Goal: Communication & Community: Share content

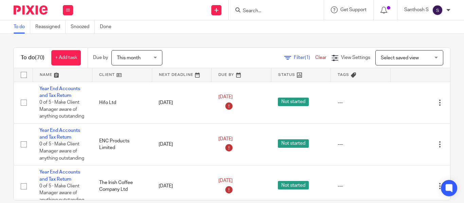
click at [143, 60] on span "This month" at bounding box center [135, 58] width 36 height 14
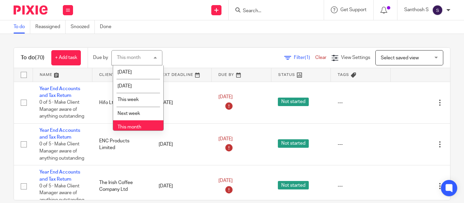
click at [139, 127] on span "This month" at bounding box center [129, 127] width 24 height 5
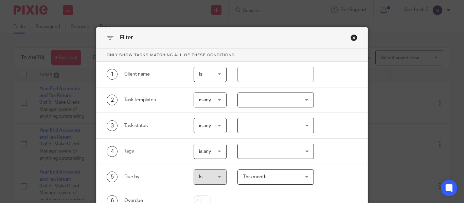
click at [269, 103] on div at bounding box center [275, 100] width 76 height 15
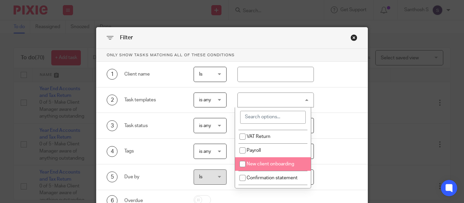
scroll to position [72, 0]
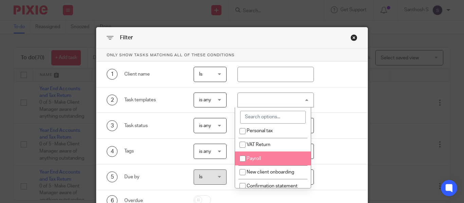
click at [261, 165] on li "Payroll" at bounding box center [273, 159] width 76 height 14
checkbox input "true"
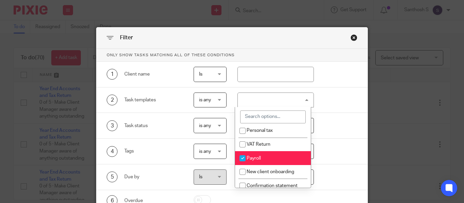
scroll to position [64, 0]
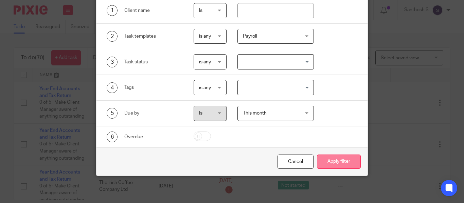
click at [334, 164] on button "Apply filter" at bounding box center [339, 162] width 44 height 15
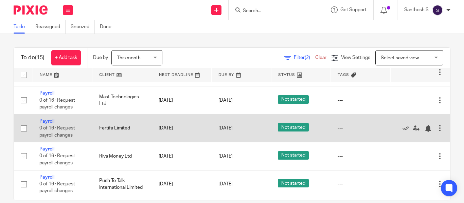
scroll to position [307, 0]
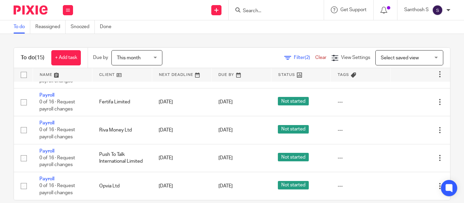
click at [246, 10] on input "Search" at bounding box center [272, 11] width 61 height 6
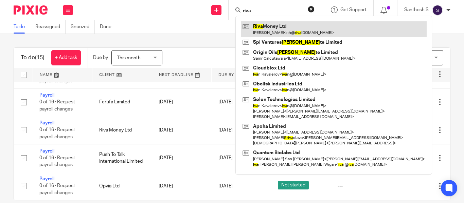
type input "riva"
click at [263, 26] on link at bounding box center [334, 29] width 186 height 16
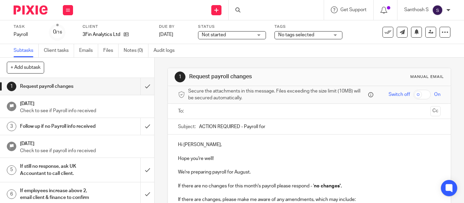
click at [265, 124] on input "ACTION REQUIRED - Payroll for" at bounding box center [319, 126] width 241 height 15
type input "ACTION REQUIRED - Payroll for [DATE]"
click at [243, 156] on p "Hope you're well!" at bounding box center [309, 159] width 262 height 7
click at [206, 110] on input "text" at bounding box center [308, 112] width 237 height 8
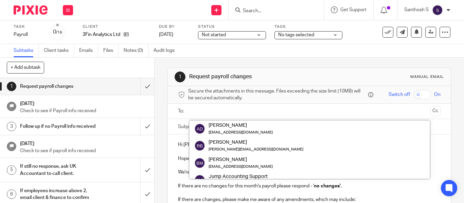
type input "e"
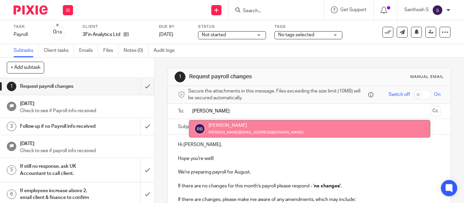
type input "[PERSON_NAME]"
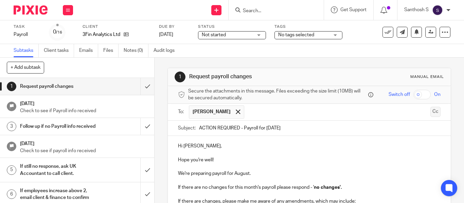
click at [430, 110] on button "Cc" at bounding box center [435, 112] width 10 height 10
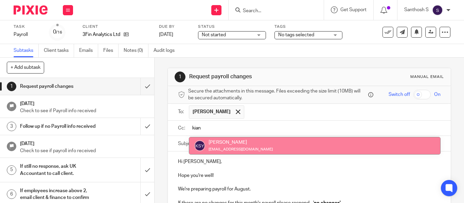
type input "kian"
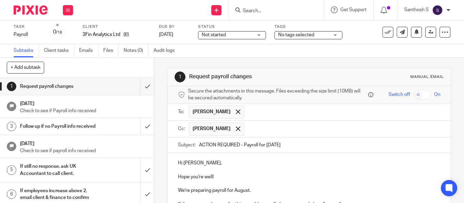
click at [283, 130] on input "text" at bounding box center [343, 129] width 190 height 13
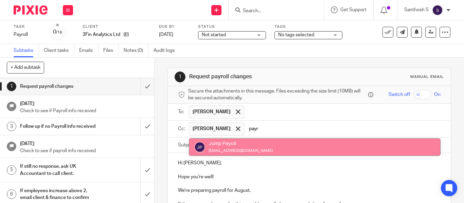
type input "payr"
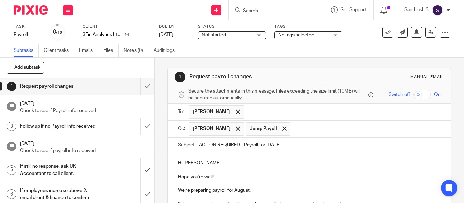
click at [265, 161] on p "Hi Raul," at bounding box center [309, 163] width 262 height 7
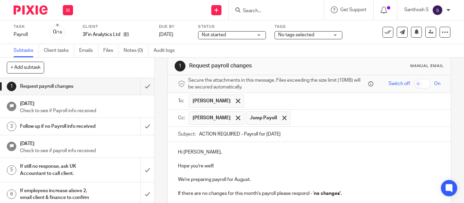
scroll to position [155, 0]
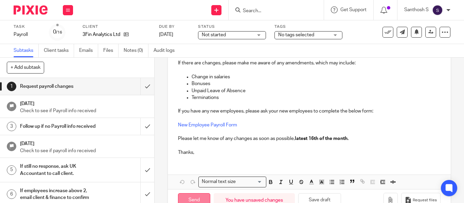
click at [191, 200] on input "Send" at bounding box center [194, 201] width 32 height 15
type input "Sent"
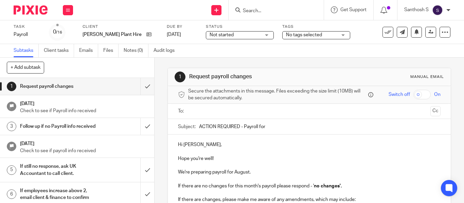
click at [275, 125] on input "ACTION REQUIRED - Payroll for" at bounding box center [319, 126] width 241 height 15
type input "ACTION REQUIRED - Payroll for [DATE]"
click at [260, 148] on p "Hi [PERSON_NAME]," at bounding box center [309, 145] width 262 height 7
click at [225, 112] on input "text" at bounding box center [308, 112] width 237 height 8
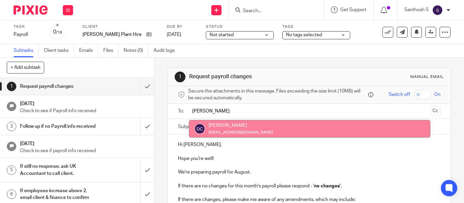
type input "david"
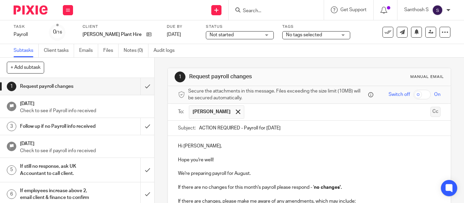
click at [430, 109] on button "Cc" at bounding box center [435, 112] width 10 height 10
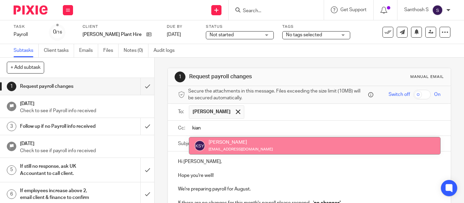
type input "kian"
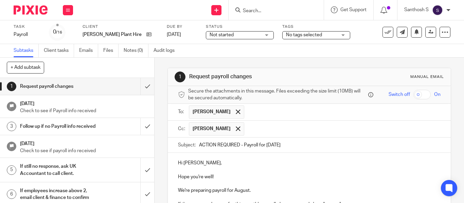
click at [315, 125] on input "text" at bounding box center [343, 129] width 190 height 13
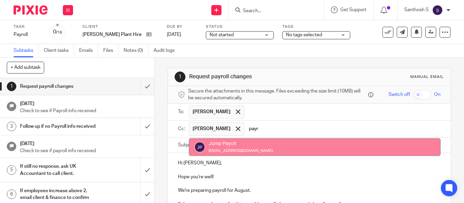
type input "payr"
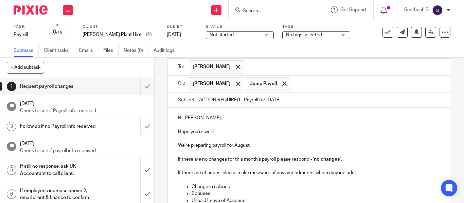
click at [306, 126] on p at bounding box center [309, 125] width 262 height 7
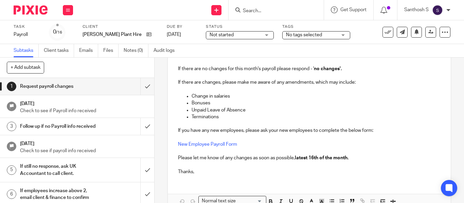
scroll to position [174, 0]
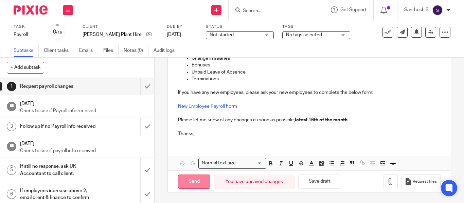
click at [192, 181] on input "Send" at bounding box center [194, 182] width 32 height 15
type input "Sent"
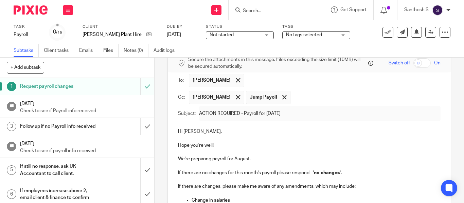
scroll to position [0, 0]
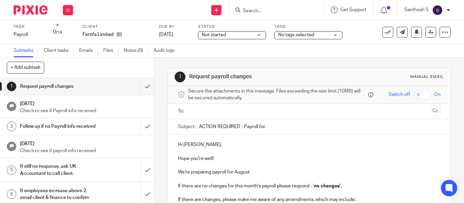
click at [276, 128] on input "ACTION REQUIRED - Payroll for" at bounding box center [319, 126] width 241 height 15
click at [278, 128] on input "ACTION REQUIRED - Payroll for August 025" at bounding box center [319, 126] width 241 height 15
type input "ACTION REQUIRED - Payroll for [DATE]"
click at [288, 142] on p "Hi Nick," at bounding box center [309, 145] width 262 height 7
click at [295, 118] on div at bounding box center [309, 111] width 241 height 15
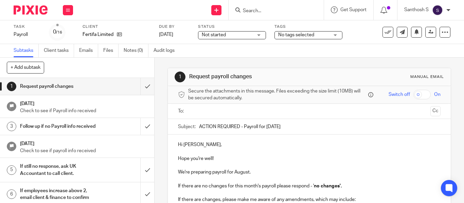
click at [202, 103] on div "Secure the attachments in this message. Files exceeding the size limit (10MB) w…" at bounding box center [309, 95] width 283 height 18
click at [205, 113] on input "text" at bounding box center [308, 112] width 237 height 8
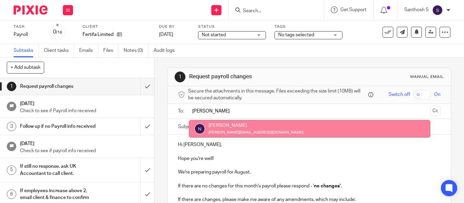
type input "nick"
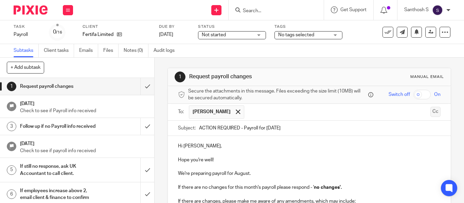
click at [430, 114] on button "Cc" at bounding box center [435, 112] width 10 height 10
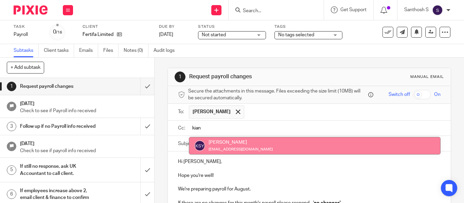
type input "kian"
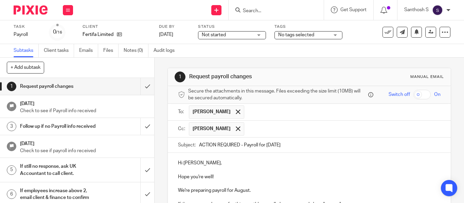
click at [307, 130] on input "text" at bounding box center [343, 129] width 190 height 13
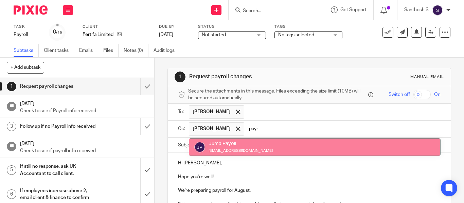
type input "payr"
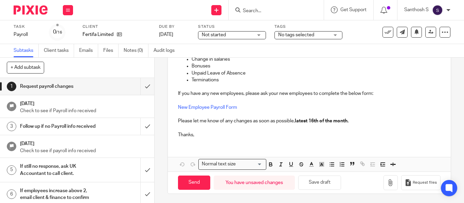
scroll to position [174, 0]
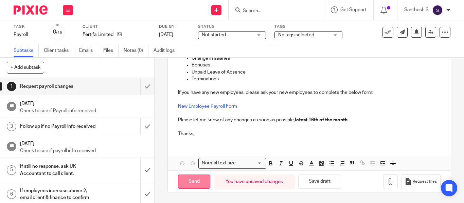
click at [194, 180] on input "Send" at bounding box center [194, 182] width 32 height 15
type input "Sent"
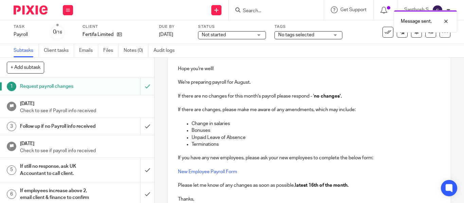
scroll to position [0, 0]
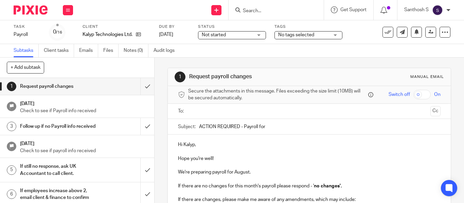
click at [268, 128] on input "ACTION REQUIRED - Payroll for" at bounding box center [319, 126] width 241 height 15
type input "ACTION REQUIRED - Payroll for [DATE]"
click at [258, 112] on input "text" at bounding box center [308, 112] width 237 height 8
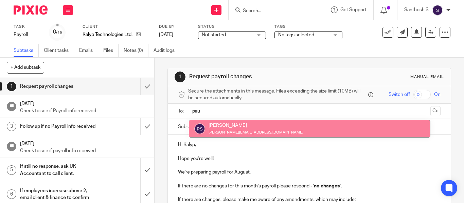
type input "pau"
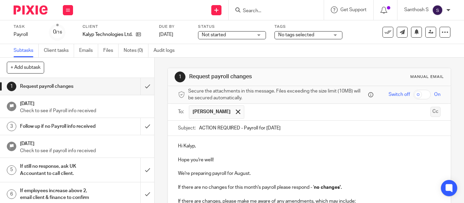
click at [430, 112] on button "Cc" at bounding box center [435, 112] width 10 height 10
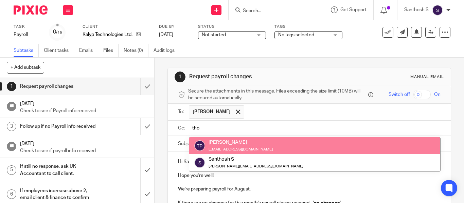
type input "tho"
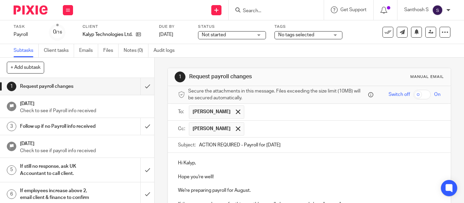
click at [263, 127] on input "text" at bounding box center [343, 129] width 190 height 13
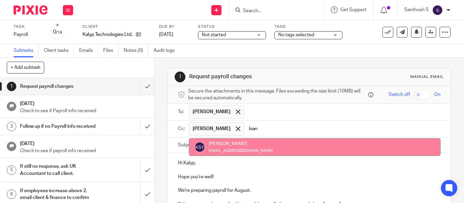
type input "kian"
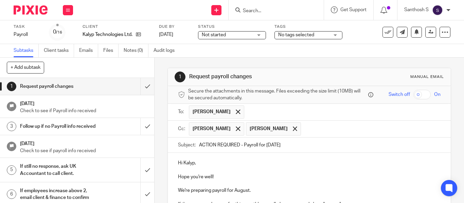
click at [318, 127] on input "text" at bounding box center [370, 129] width 133 height 13
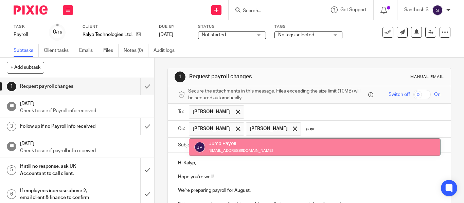
type input "payr"
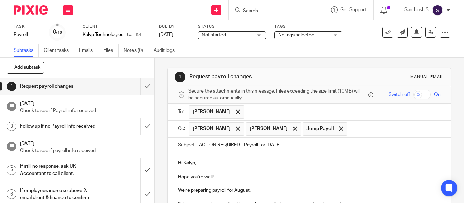
click at [236, 110] on span at bounding box center [238, 112] width 4 height 4
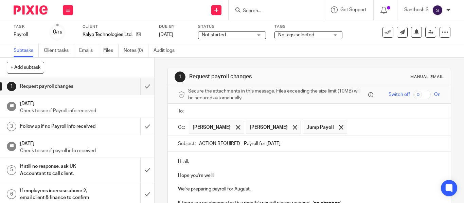
click at [238, 109] on input "text" at bounding box center [313, 112] width 247 height 8
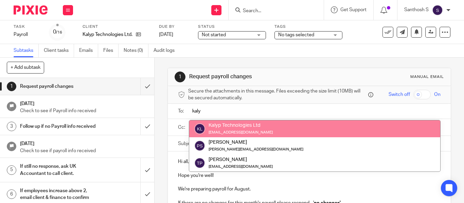
type input "kaly"
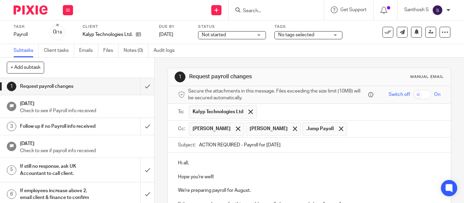
click at [385, 129] on input "text" at bounding box center [393, 129] width 87 height 13
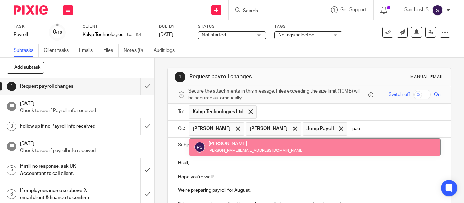
type input "pau"
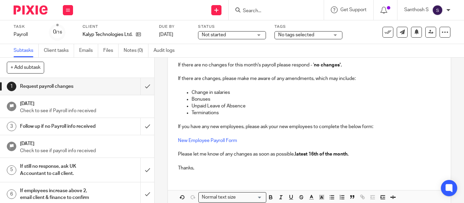
scroll to position [183, 0]
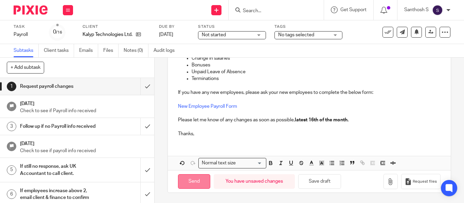
click at [207, 183] on input "Send" at bounding box center [194, 182] width 32 height 15
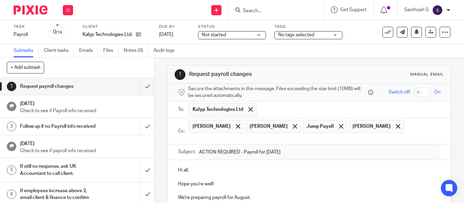
scroll to position [0, 0]
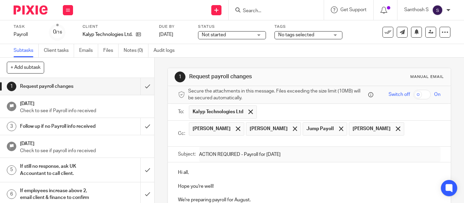
type input "Sent"
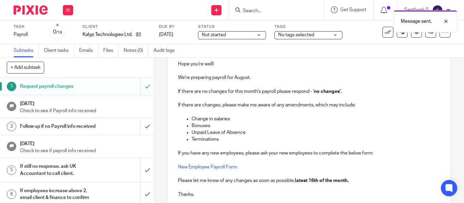
scroll to position [183, 0]
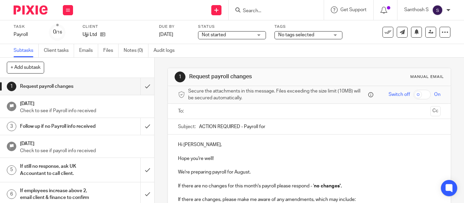
click at [213, 116] on ul at bounding box center [309, 111] width 241 height 11
click at [280, 127] on input "ACTION REQUIRED - Payroll for" at bounding box center [319, 126] width 241 height 15
type input "ACTION REQUIRED - Payroll for [DATE]"
click at [276, 115] on input "text" at bounding box center [308, 112] width 237 height 8
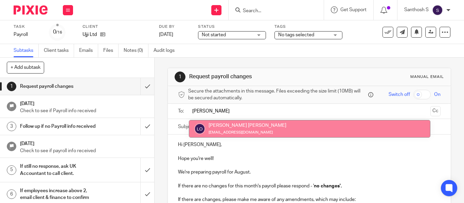
type input "ludmila"
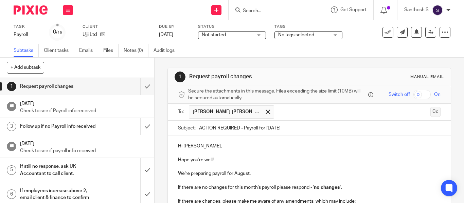
click at [430, 114] on button "Cc" at bounding box center [435, 112] width 10 height 10
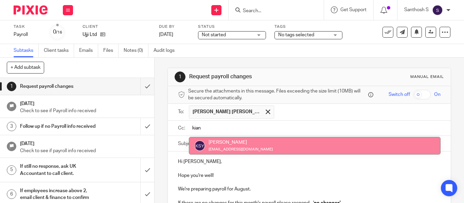
type input "kian"
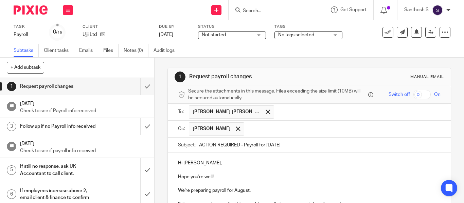
click at [291, 132] on input "text" at bounding box center [343, 129] width 190 height 13
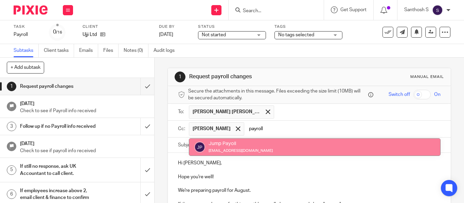
type input "payroll"
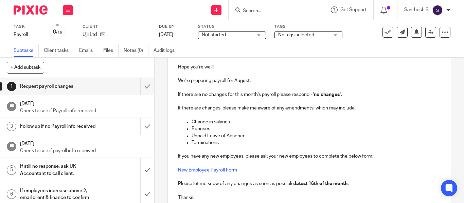
scroll to position [174, 0]
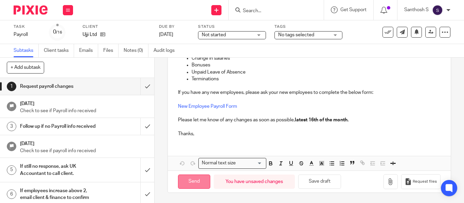
click at [207, 177] on input "Send" at bounding box center [194, 182] width 32 height 15
type input "Sent"
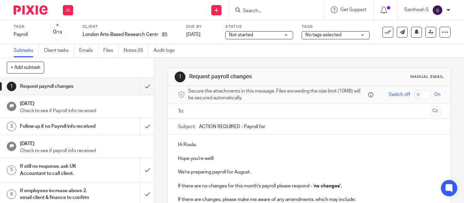
click at [266, 127] on input "ACTION REQUIRED - Payroll for" at bounding box center [319, 126] width 241 height 15
type input "ACTION REQUIRED - Payroll for [DATE]"
click at [252, 111] on input "text" at bounding box center [308, 112] width 237 height 8
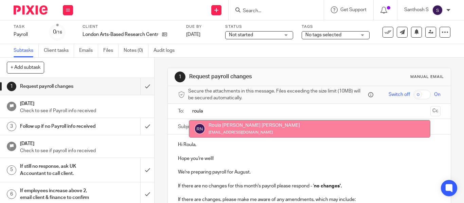
type input "roula"
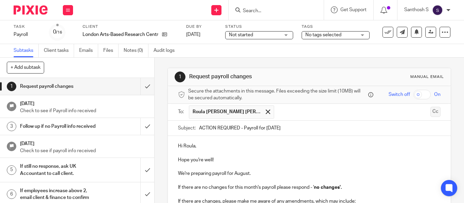
click at [430, 112] on button "Cc" at bounding box center [435, 112] width 10 height 10
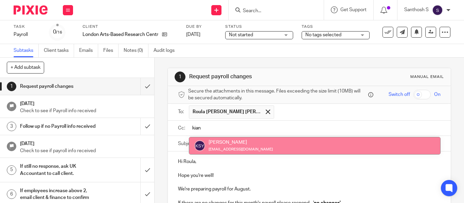
type input "kian"
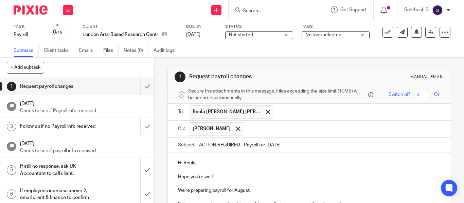
click at [291, 133] on input "text" at bounding box center [343, 129] width 190 height 13
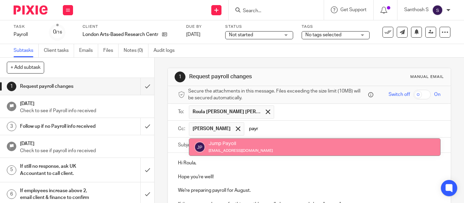
type input "payr"
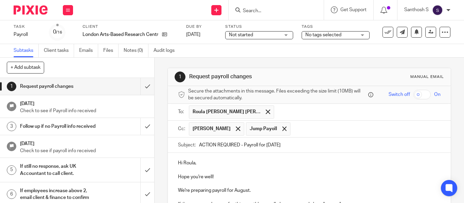
click at [263, 160] on p "Hi Roula," at bounding box center [309, 163] width 262 height 7
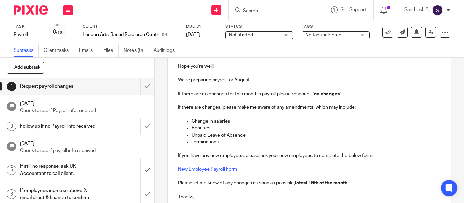
scroll to position [174, 0]
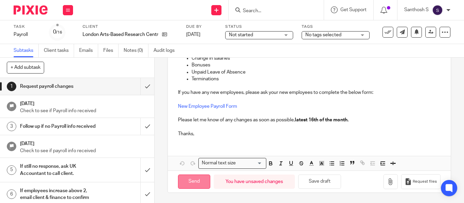
click at [184, 183] on input "Send" at bounding box center [194, 182] width 32 height 15
type input "Sent"
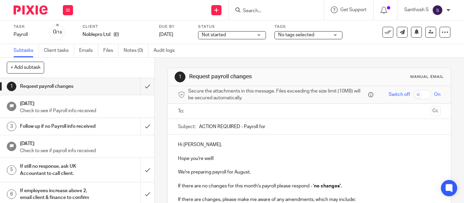
click at [268, 127] on input "ACTION REQUIRED - Payroll for" at bounding box center [319, 126] width 241 height 15
type input "ACTION REQUIRED - Payroll for [DATE]"
click at [224, 114] on input "text" at bounding box center [308, 112] width 237 height 8
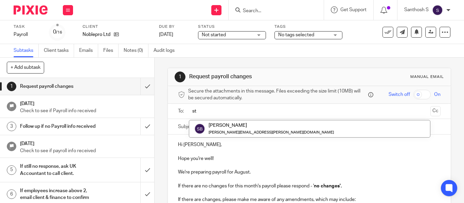
type input "s"
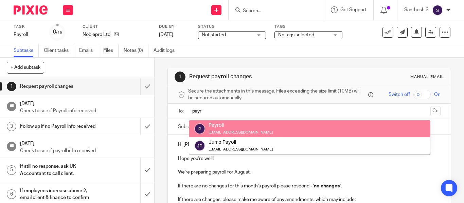
type input "payr"
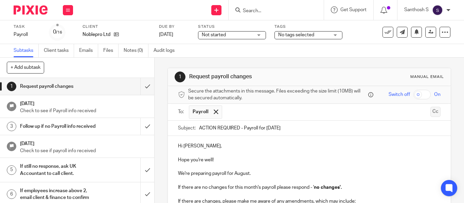
click at [430, 112] on button "Cc" at bounding box center [435, 112] width 10 height 10
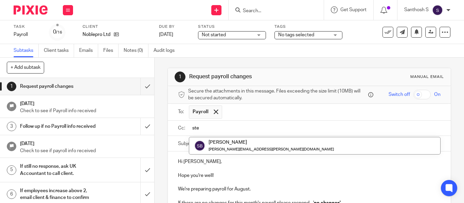
type input "ste"
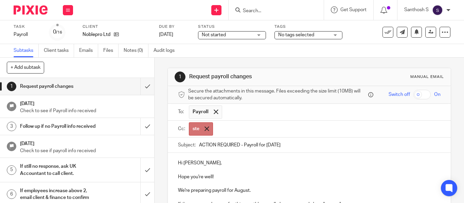
click at [205, 130] on span at bounding box center [206, 129] width 4 height 4
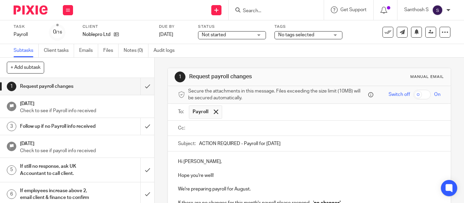
click at [205, 130] on input "text" at bounding box center [313, 129] width 247 height 8
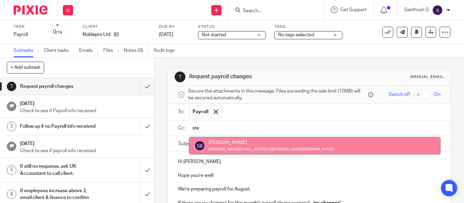
type input "ste"
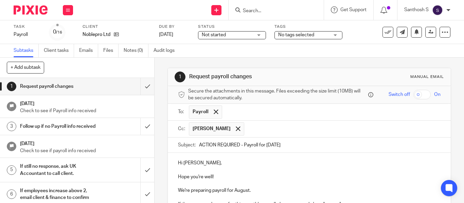
click at [217, 130] on span "Stefan Van Biljon" at bounding box center [212, 129] width 38 height 7
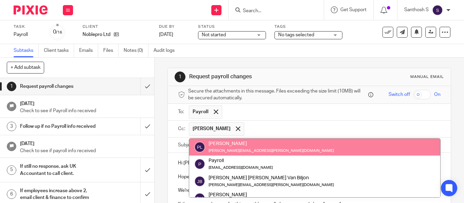
click at [255, 129] on input "text" at bounding box center [343, 129] width 190 height 13
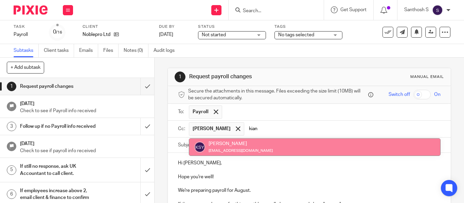
type input "kian"
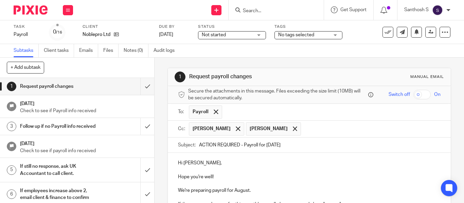
click at [334, 128] on input "text" at bounding box center [370, 129] width 133 height 13
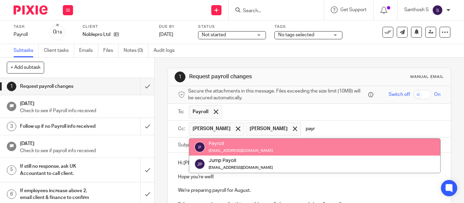
type input "payr"
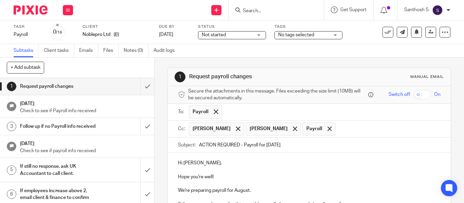
click at [275, 162] on p "Hi Stefan," at bounding box center [309, 163] width 262 height 7
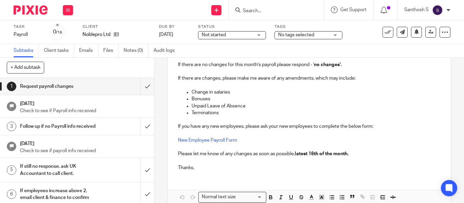
scroll to position [174, 0]
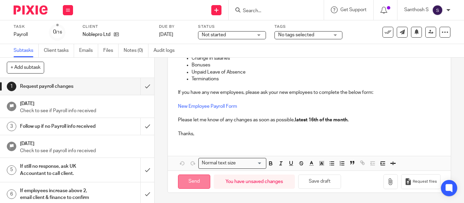
click at [193, 181] on input "Send" at bounding box center [194, 182] width 32 height 15
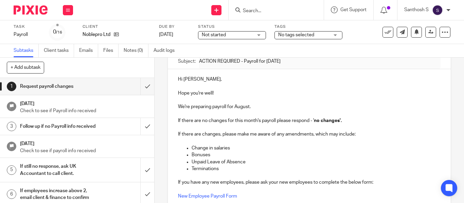
scroll to position [0, 0]
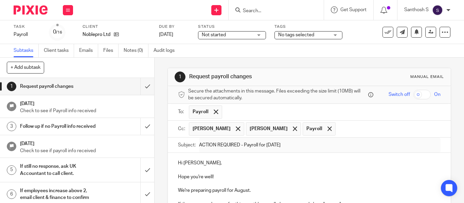
type input "Sent"
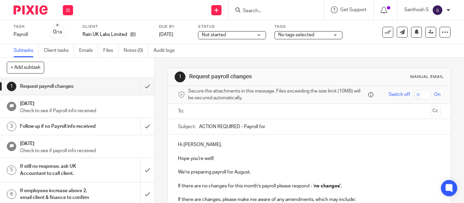
click at [276, 122] on input "ACTION REQUIRED - Payroll for" at bounding box center [319, 126] width 241 height 15
type input "ACTION REQUIRED - Payroll for [DATE]"
click at [249, 116] on ul at bounding box center [309, 111] width 241 height 11
click at [249, 113] on input "text" at bounding box center [308, 112] width 237 height 8
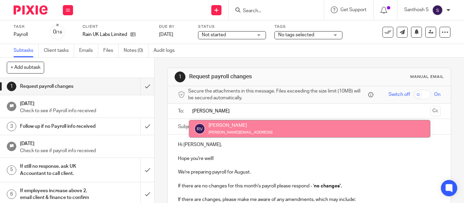
type input "rosa"
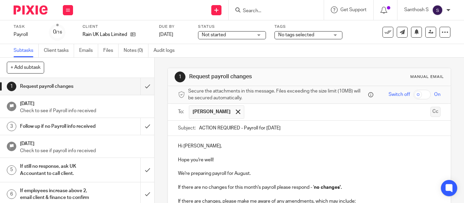
click at [430, 110] on button "Cc" at bounding box center [435, 112] width 10 height 10
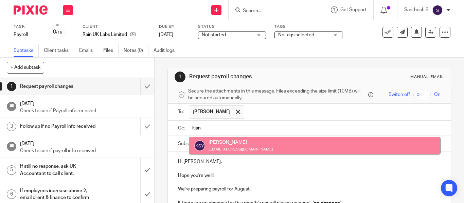
type input "kian"
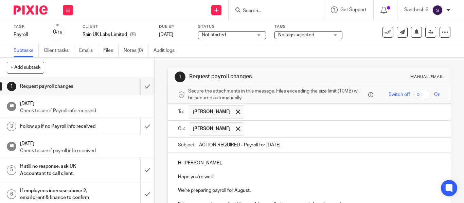
click at [310, 129] on input "text" at bounding box center [343, 129] width 190 height 13
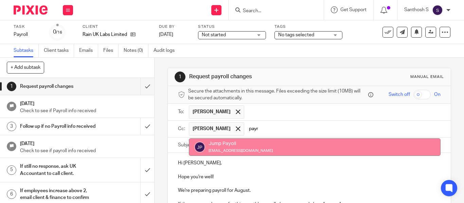
type input "payr"
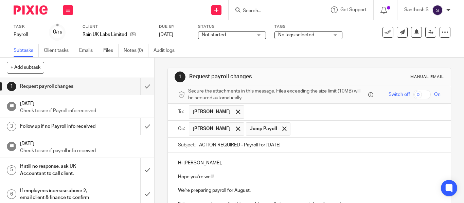
click at [289, 165] on p "Hi Rosalia," at bounding box center [309, 163] width 262 height 7
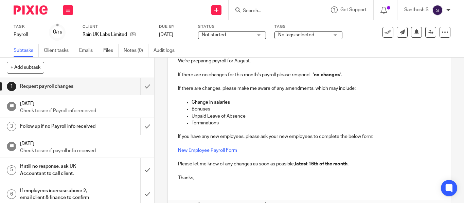
scroll to position [174, 0]
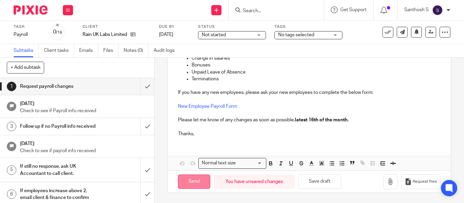
click at [196, 180] on input "Send" at bounding box center [194, 182] width 32 height 15
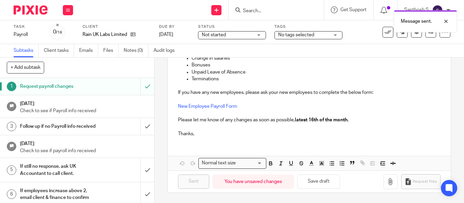
type input "Sent"
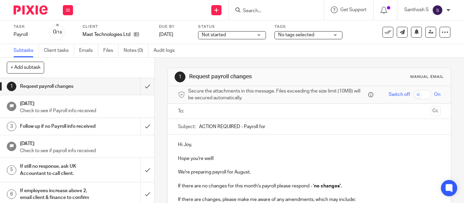
click at [277, 124] on input "ACTION REQUIRED - Payroll for" at bounding box center [319, 126] width 241 height 15
type input "ACTION REQUIRED - Payroll for [DATE]"
click at [248, 111] on input "text" at bounding box center [308, 112] width 237 height 8
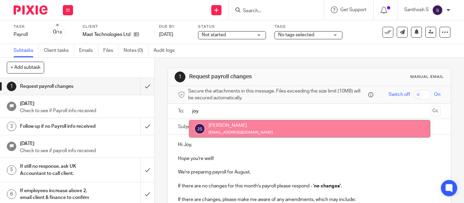
type input "joy"
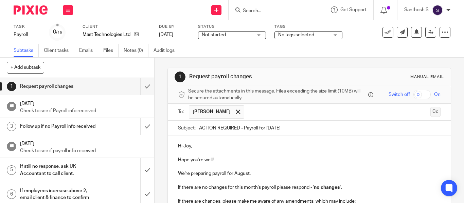
click at [430, 114] on button "Cc" at bounding box center [435, 112] width 10 height 10
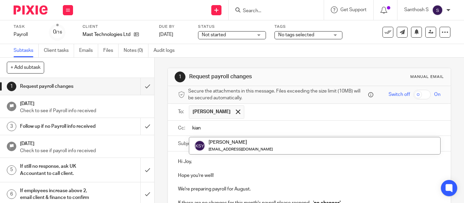
type input "kian"
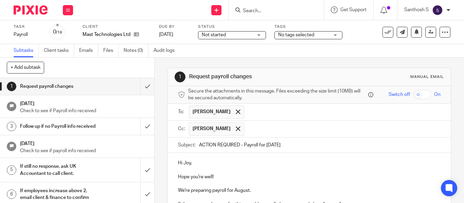
click at [307, 127] on input "text" at bounding box center [343, 129] width 190 height 13
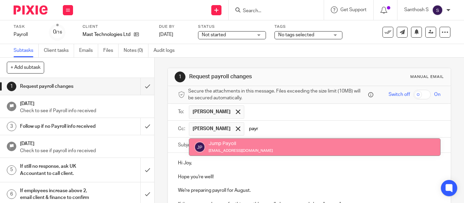
type input "payr"
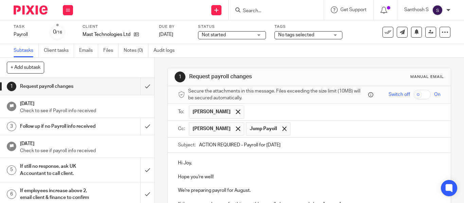
click at [302, 165] on p "Hi Joy," at bounding box center [309, 163] width 262 height 7
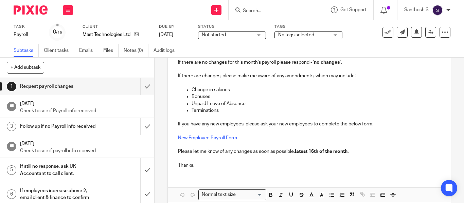
scroll to position [174, 0]
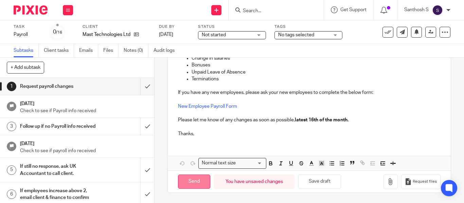
click at [197, 178] on input "Send" at bounding box center [194, 182] width 32 height 15
type input "Sent"
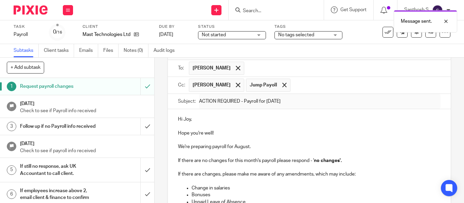
scroll to position [0, 0]
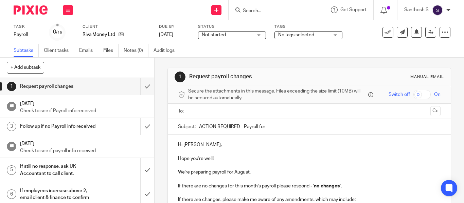
click at [263, 125] on input "ACTION REQUIRED - Payroll for" at bounding box center [319, 126] width 241 height 15
type input "ACTION REQUIRED - Payroll fo [DATE]"
click at [245, 160] on p "Hope you're well!" at bounding box center [309, 159] width 262 height 7
click at [245, 109] on input "text" at bounding box center [308, 112] width 237 height 8
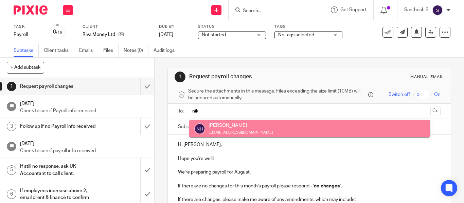
type input "nik"
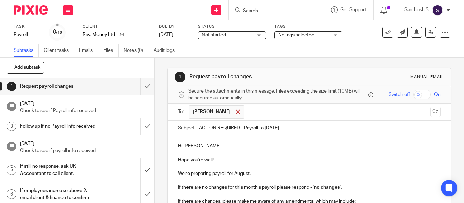
click at [242, 108] on div at bounding box center [238, 112] width 8 height 10
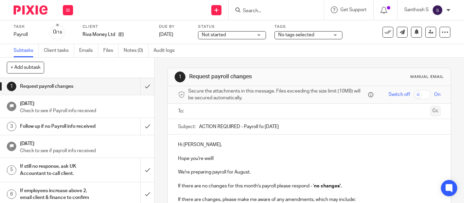
click at [430, 108] on button "Cc" at bounding box center [435, 111] width 10 height 10
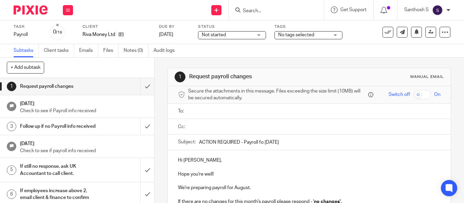
click at [260, 115] on input "text" at bounding box center [313, 112] width 247 height 8
type input "f"
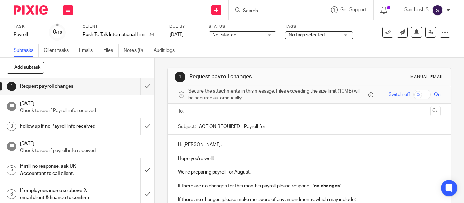
click at [262, 127] on input "ACTION REQUIRED - Payroll for" at bounding box center [319, 126] width 241 height 15
type input "ACTION REQUIRED - Payroll for August 2025"
click at [244, 116] on ul at bounding box center [309, 111] width 241 height 11
click at [244, 111] on input "text" at bounding box center [308, 112] width 237 height 8
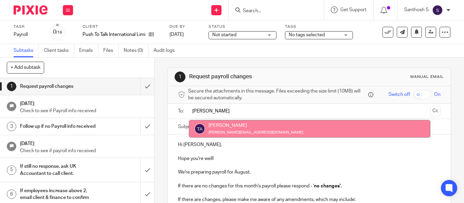
type input "tim"
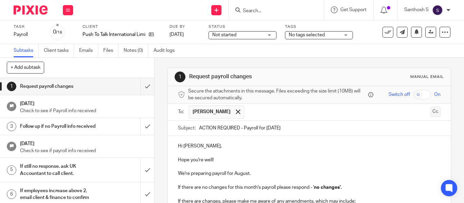
click at [430, 109] on button "Cc" at bounding box center [435, 112] width 10 height 10
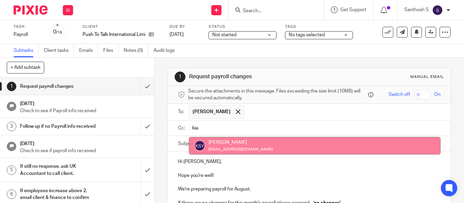
type input "kia"
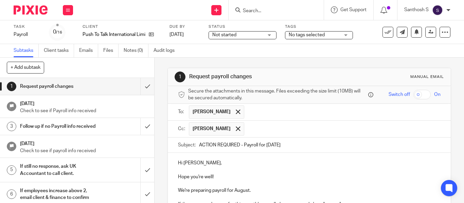
click at [271, 125] on input "text" at bounding box center [343, 129] width 190 height 13
type input "["
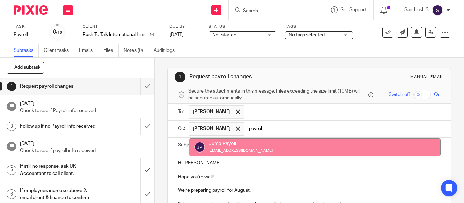
type input "payrol"
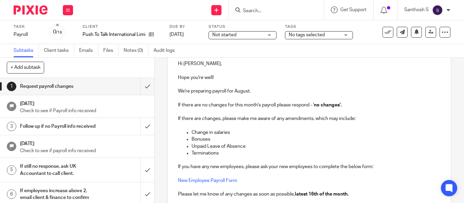
scroll to position [174, 0]
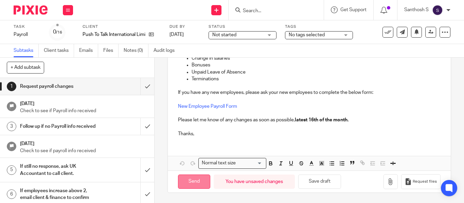
click at [193, 185] on input "Send" at bounding box center [194, 182] width 32 height 15
type input "Sent"
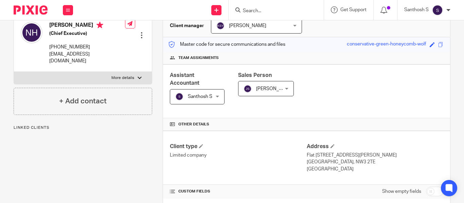
scroll to position [70, 0]
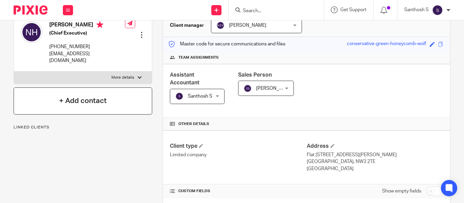
click at [88, 101] on h4 "+ Add contact" at bounding box center [83, 101] width 48 height 11
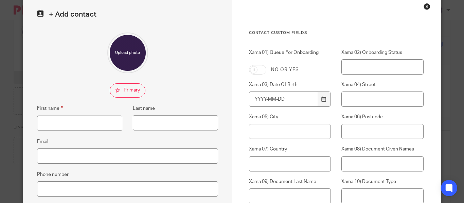
scroll to position [45, 0]
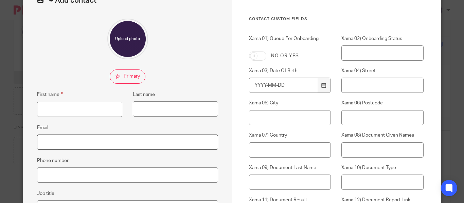
click at [89, 142] on input "Email" at bounding box center [127, 142] width 181 height 15
paste input "fredrik.klingvall@rivamoney.com"
click at [147, 143] on input "fredrik.klingvall@rivamoney.com" at bounding box center [127, 142] width 181 height 15
type input "fredrik.klingvall@rivamoney.com"
click at [89, 102] on input "First name" at bounding box center [79, 109] width 85 height 15
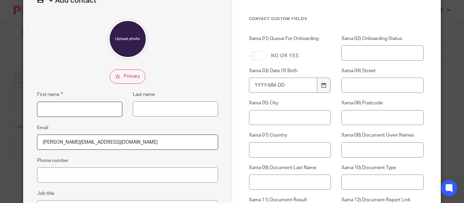
paste input "Fredrik"
type input "Fredrik"
click at [147, 107] on input "Last name" at bounding box center [175, 109] width 85 height 15
paste input "Klingvall"
type input "Klingvall"
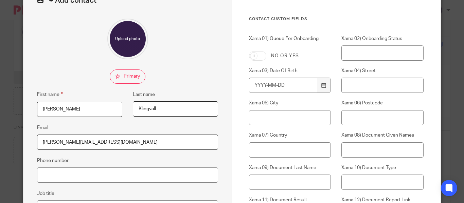
click at [169, 79] on fieldset at bounding box center [127, 77] width 181 height 14
click at [135, 110] on input "Klingvall" at bounding box center [175, 109] width 85 height 15
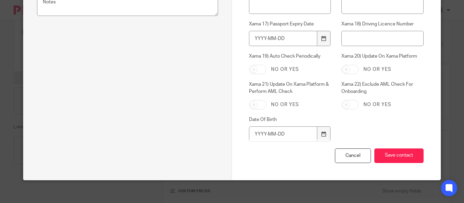
scroll to position [323, 0]
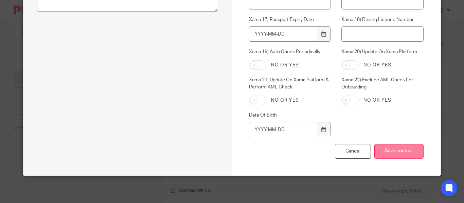
click at [383, 149] on input "Save contact" at bounding box center [398, 151] width 49 height 15
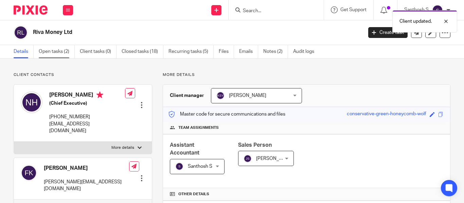
click at [59, 47] on link "Open tasks (2)" at bounding box center [57, 51] width 36 height 13
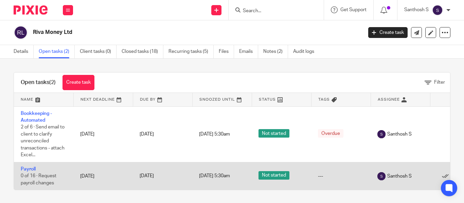
scroll to position [6, 0]
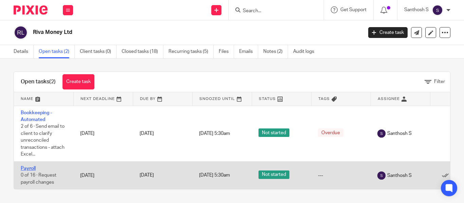
click at [32, 166] on link "Payroll" at bounding box center [28, 168] width 15 height 5
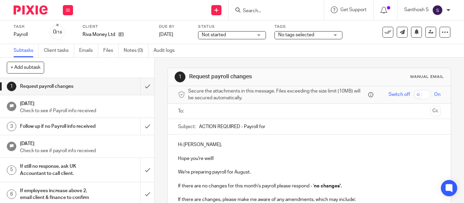
click at [269, 131] on input "ACTION REQUIRED - Payroll for" at bounding box center [319, 126] width 241 height 15
type input "ACTION REQUIRED - Payroll for [DATE]"
click at [253, 113] on input "text" at bounding box center [308, 112] width 237 height 8
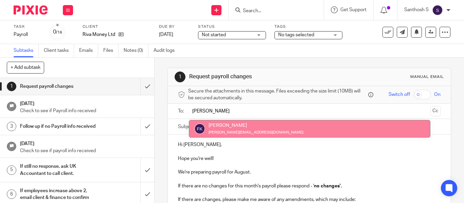
type input "[PERSON_NAME]"
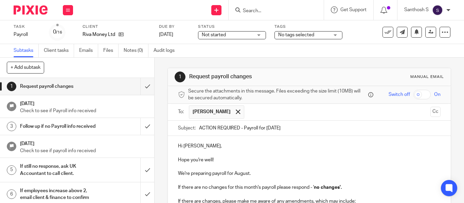
click at [430, 113] on button "Cc" at bounding box center [435, 112] width 10 height 10
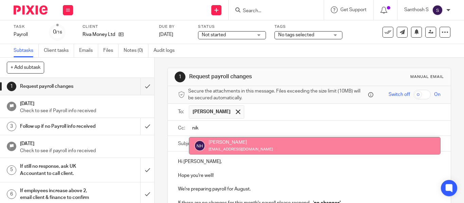
type input "nik"
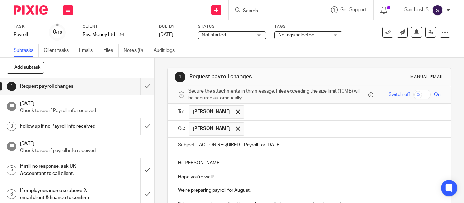
click at [282, 129] on input "text" at bounding box center [343, 129] width 190 height 13
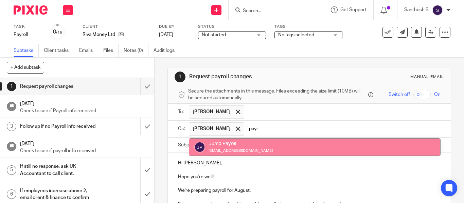
type input "payr"
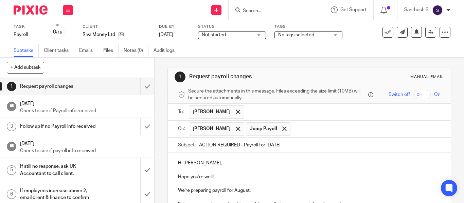
click at [318, 130] on input "text" at bounding box center [366, 129] width 144 height 13
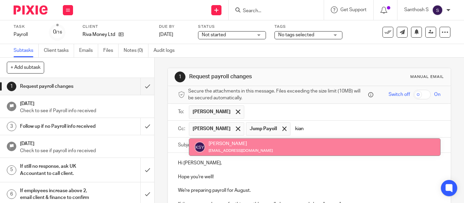
type input "kian"
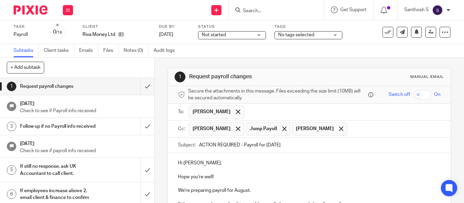
click at [194, 163] on p "Hi [PERSON_NAME]," at bounding box center [309, 163] width 262 height 7
click at [218, 163] on p "Hi [PERSON_NAME]," at bounding box center [309, 163] width 262 height 7
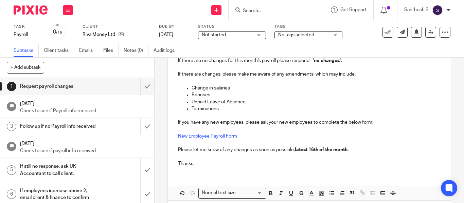
scroll to position [174, 0]
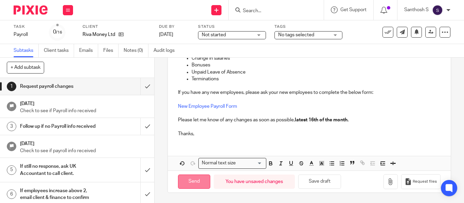
click at [195, 182] on input "Send" at bounding box center [194, 182] width 32 height 15
type input "Sent"
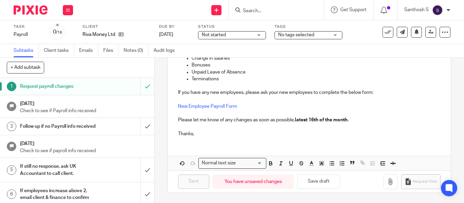
scroll to position [0, 0]
